Goal: Check status

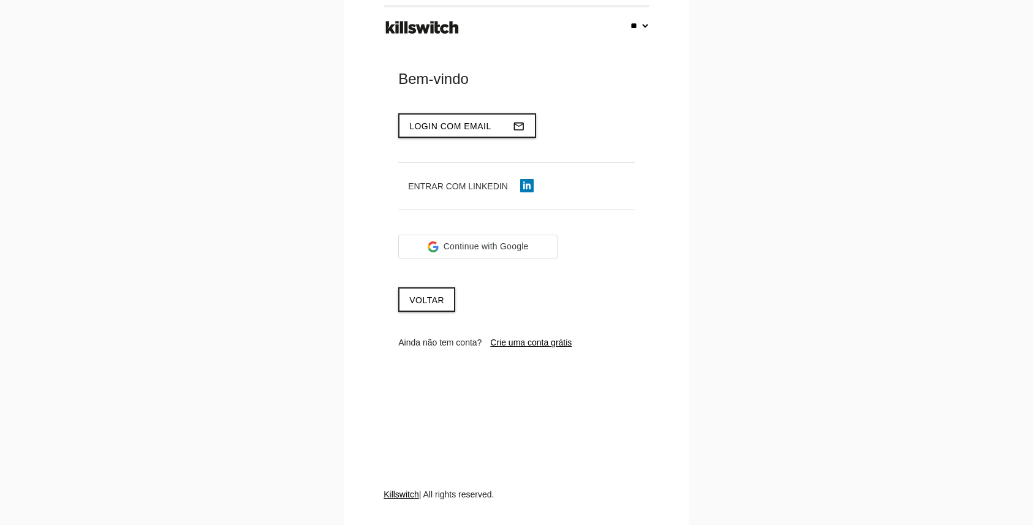
select select "**"
click at [478, 122] on span "Login com email" at bounding box center [450, 126] width 82 height 10
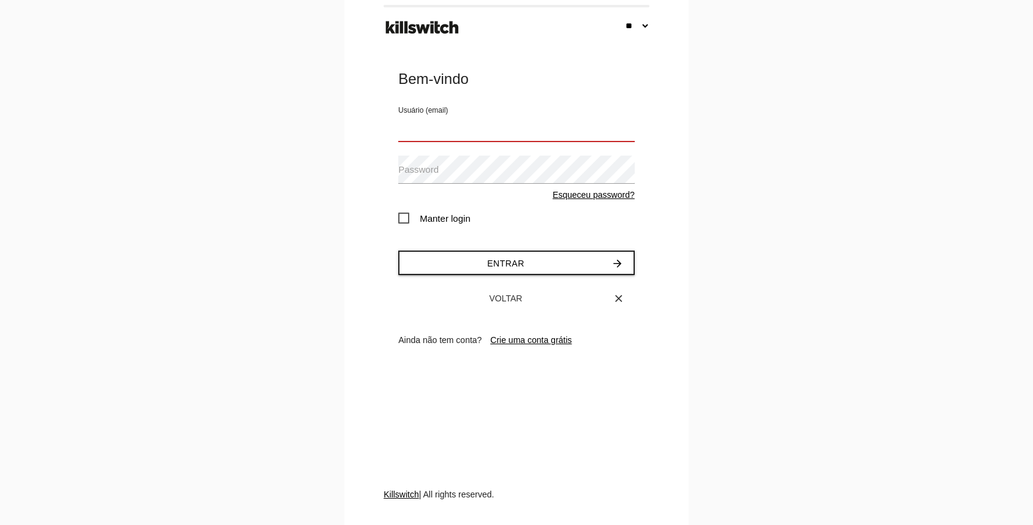
click at [466, 124] on input "Usuário (email)" at bounding box center [516, 127] width 237 height 28
type input "**********"
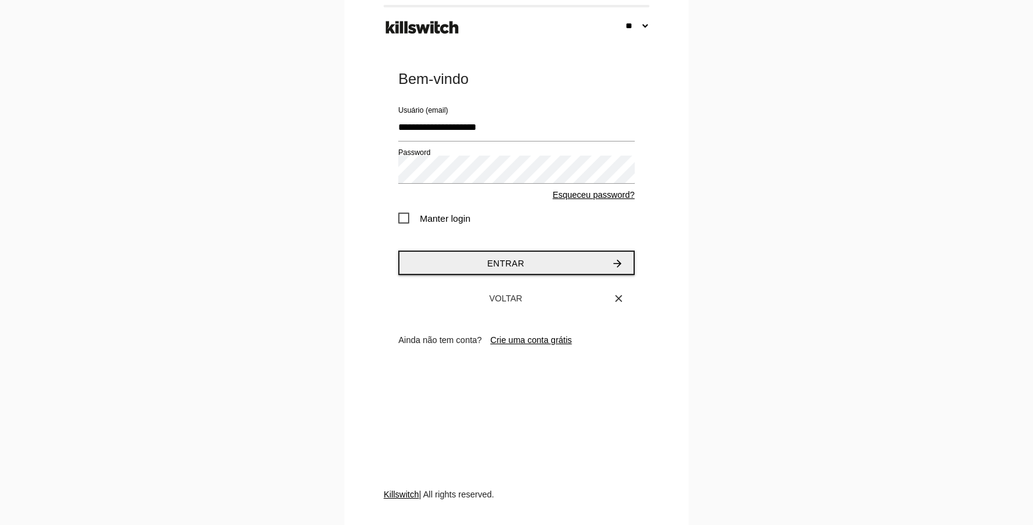
click at [537, 259] on button "Entrar arrow_forward" at bounding box center [516, 263] width 237 height 25
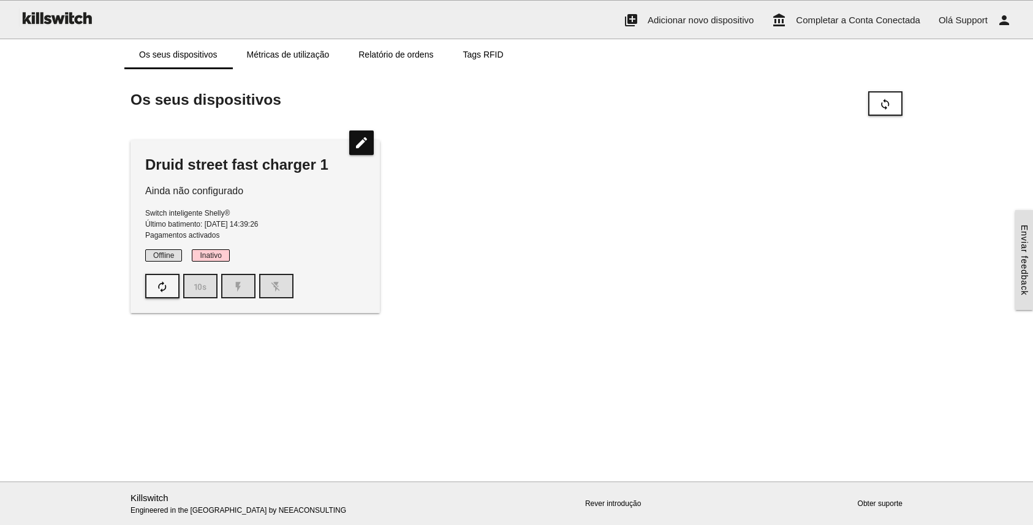
click at [498, 193] on div "Druid street fast charger 1 Ainda não configurado Switch inteligente [PERSON_NA…" at bounding box center [516, 226] width 784 height 197
click at [162, 283] on icon "autorenew" at bounding box center [162, 286] width 12 height 23
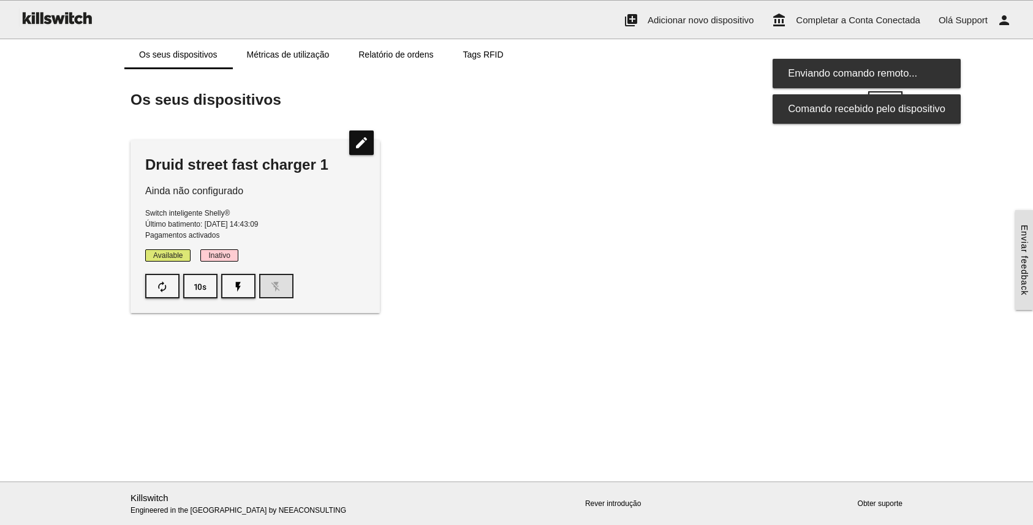
drag, startPoint x: 491, startPoint y: 278, endPoint x: 517, endPoint y: 283, distance: 26.8
click at [505, 279] on div "Druid street fast charger 1 Ainda não configurado Switch inteligente Shelly® Úl…" at bounding box center [516, 226] width 784 height 197
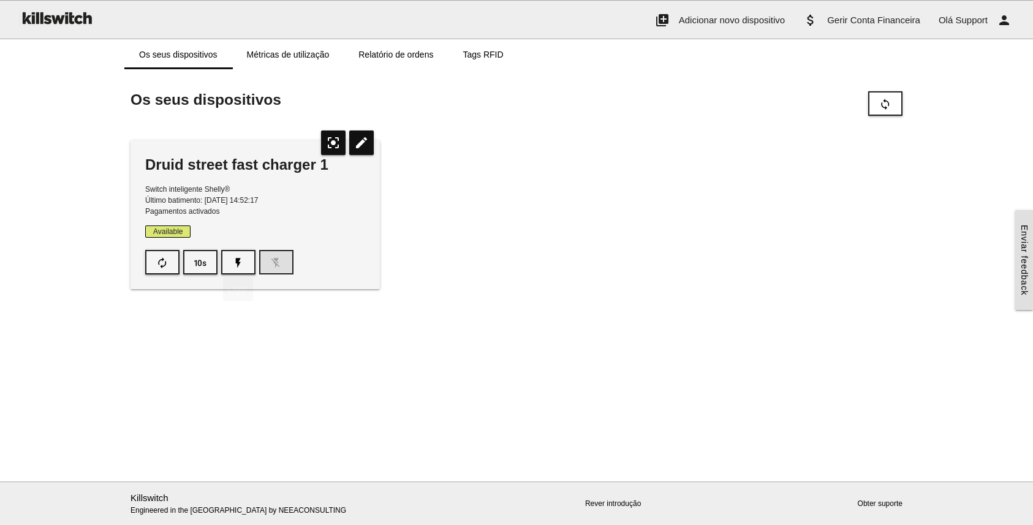
click at [599, 275] on div "Druid street fast charger 1 Switch inteligente Shelly® Último batimento: 11/08/…" at bounding box center [516, 214] width 784 height 173
click at [472, 309] on div "Os seus dispositivos sync Druid street fast charger 1 Switch inteligente Shelly…" at bounding box center [516, 198] width 784 height 232
click at [465, 278] on div "Druid street fast charger 1 Switch inteligente Shelly® Último batimento: 11/08/…" at bounding box center [516, 214] width 784 height 173
click at [156, 270] on icon "autorenew" at bounding box center [162, 262] width 12 height 23
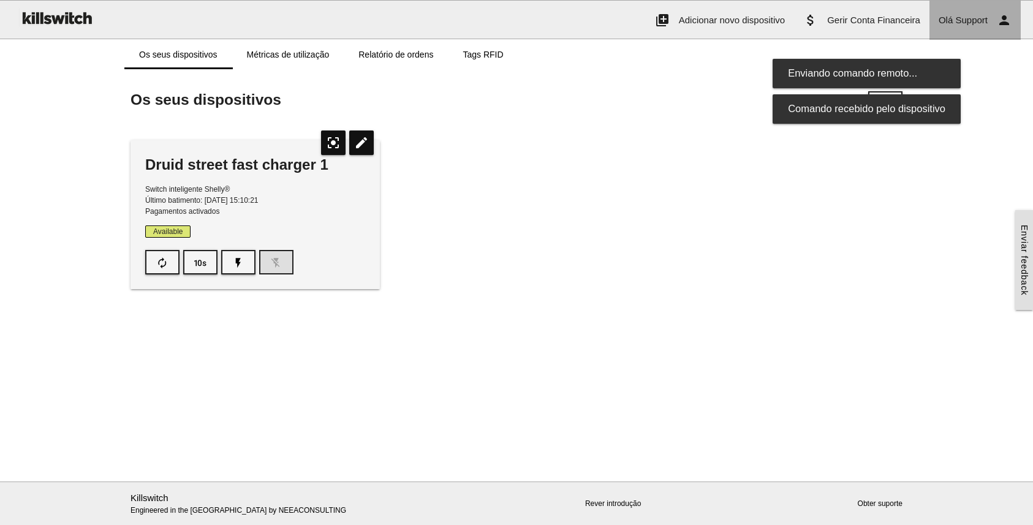
click at [965, 23] on span "Support" at bounding box center [971, 20] width 32 height 10
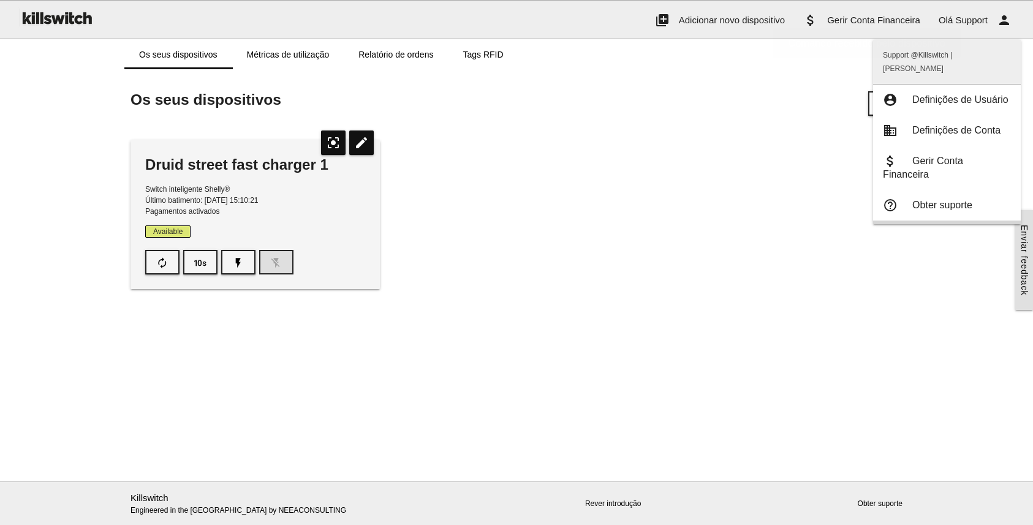
click at [948, 230] on span "Saír / logout" at bounding box center [939, 235] width 53 height 10
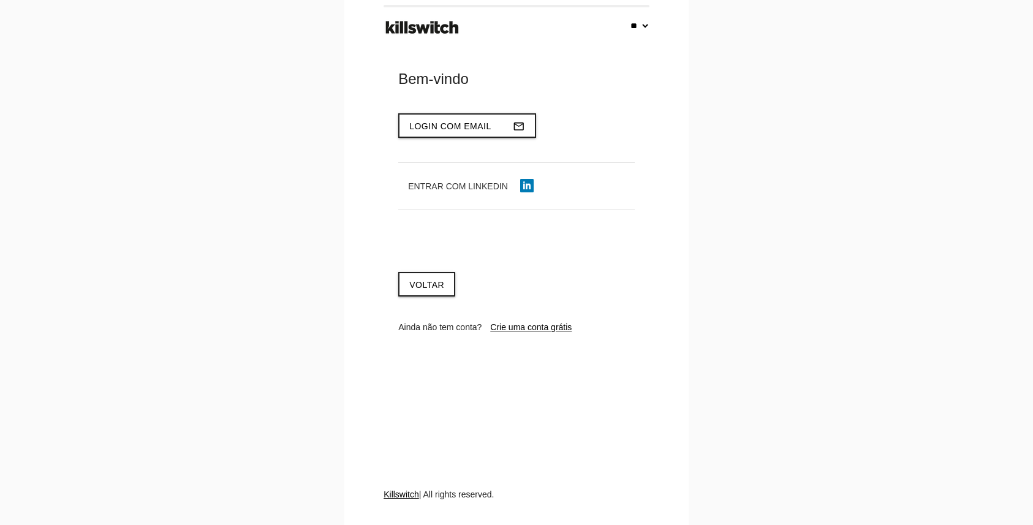
select select "**"
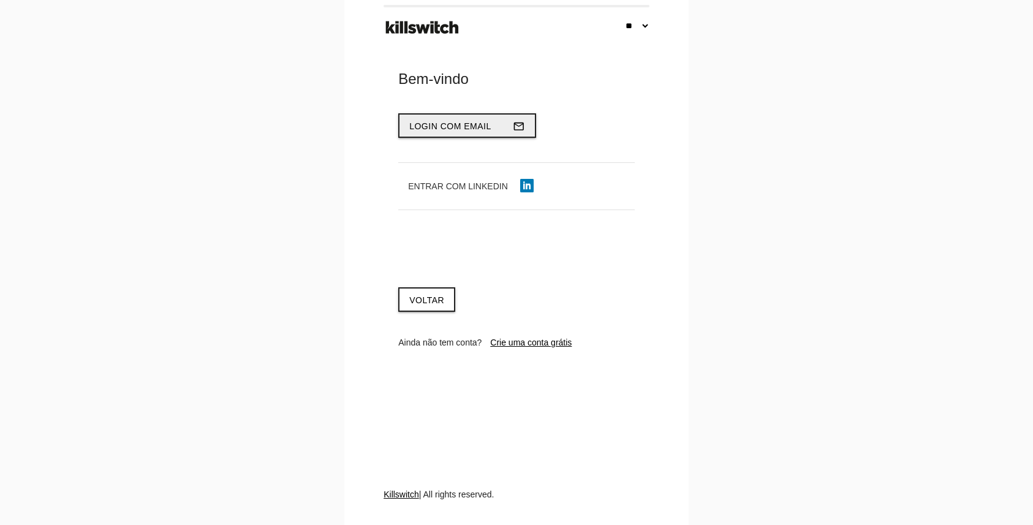
click at [482, 132] on button "Login com email mail_outline" at bounding box center [467, 125] width 138 height 25
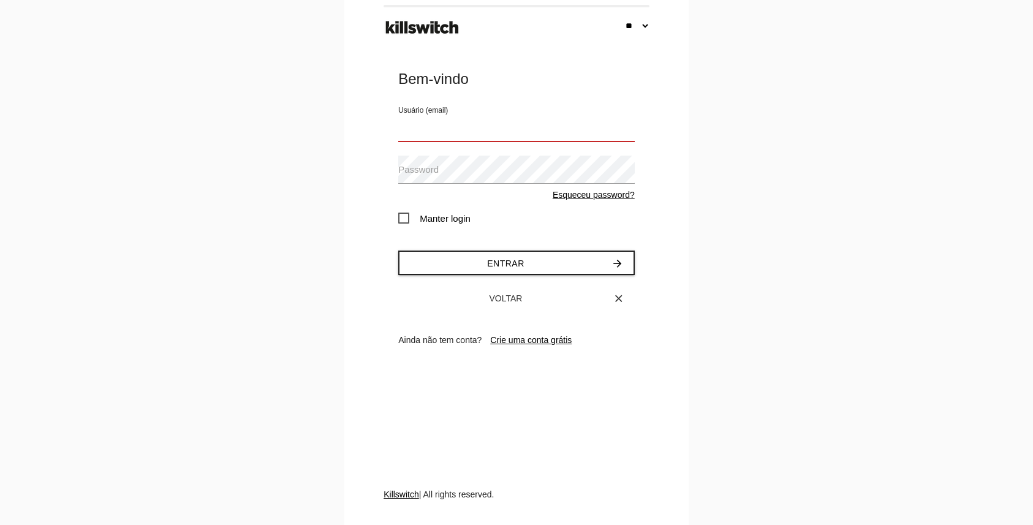
click at [474, 135] on input "Usuário (email)" at bounding box center [516, 127] width 237 height 28
type input "**********"
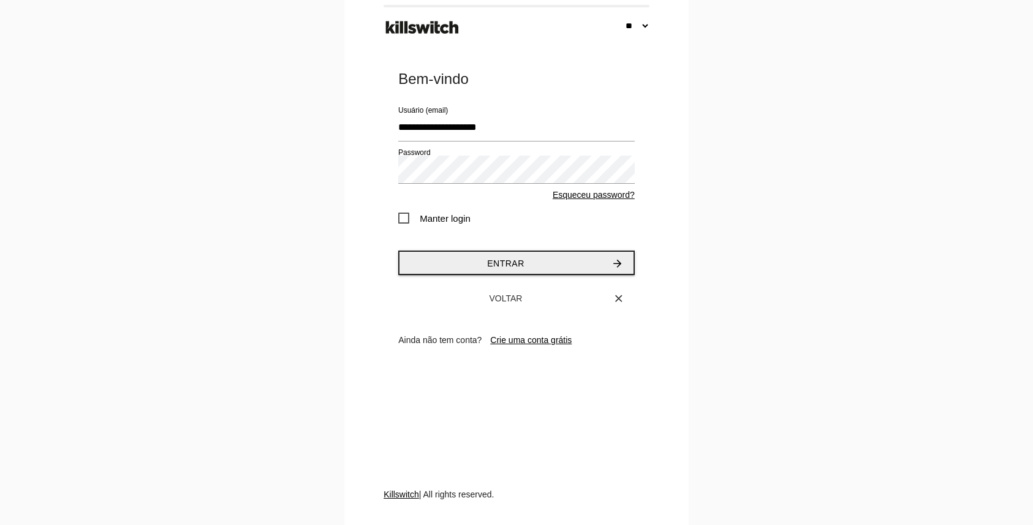
click at [474, 255] on button "Entrar arrow_forward" at bounding box center [516, 263] width 237 height 25
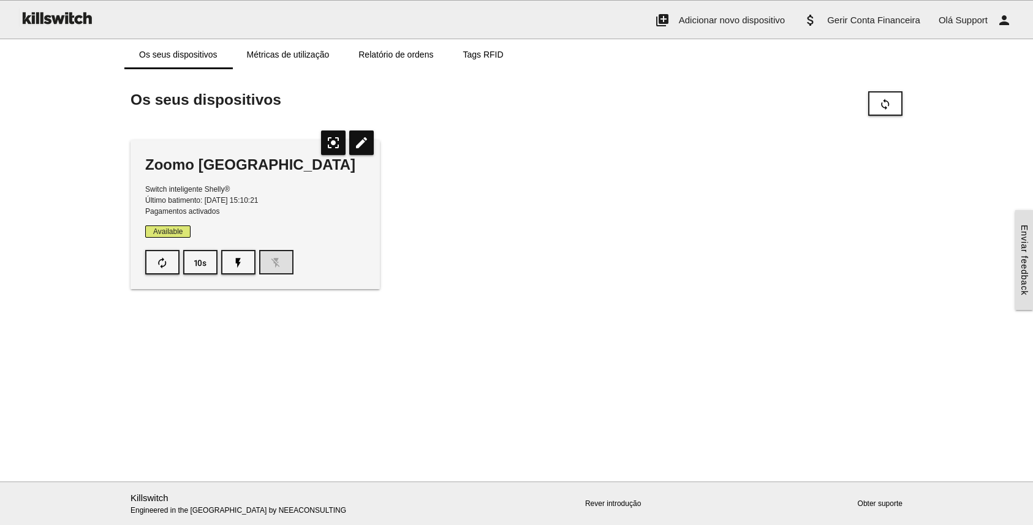
drag, startPoint x: 618, startPoint y: 137, endPoint x: 585, endPoint y: 118, distance: 38.7
click at [617, 137] on div "Zoomo Druid Street Store Switch inteligente [PERSON_NAME]® Último batimento: [D…" at bounding box center [516, 214] width 784 height 173
